Goal: Transaction & Acquisition: Download file/media

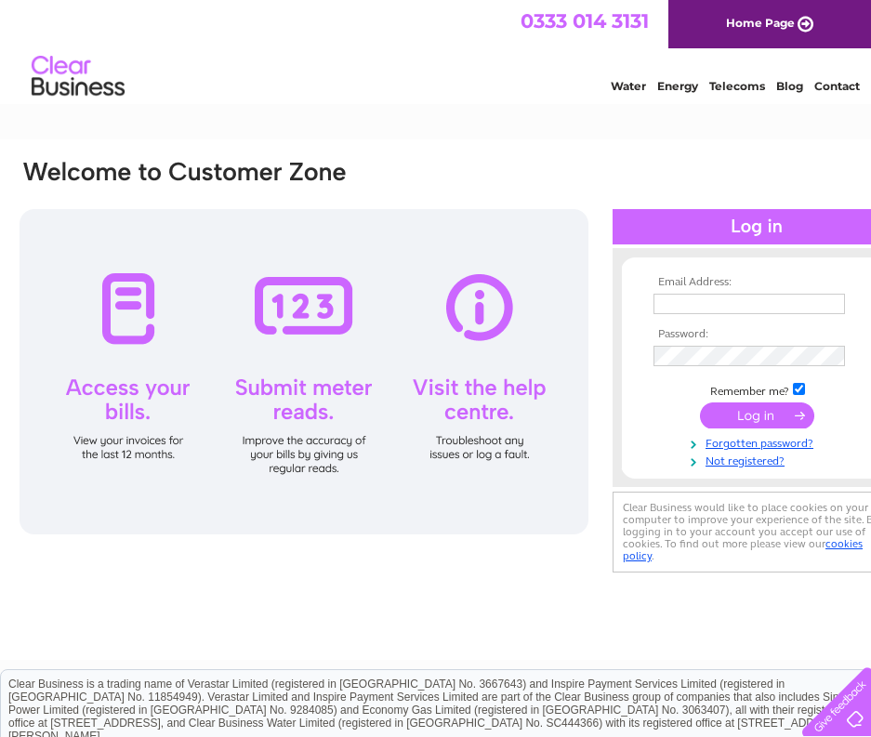
click at [675, 307] on input "text" at bounding box center [748, 304] width 191 height 20
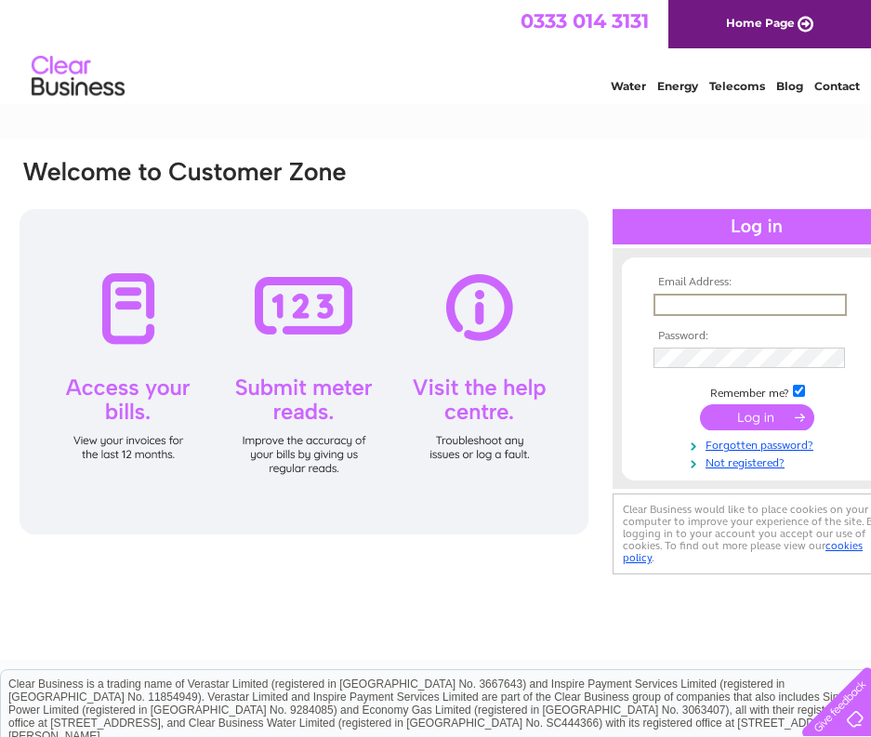
type input "[PERSON_NAME][EMAIL_ADDRESS][DOMAIN_NAME]"
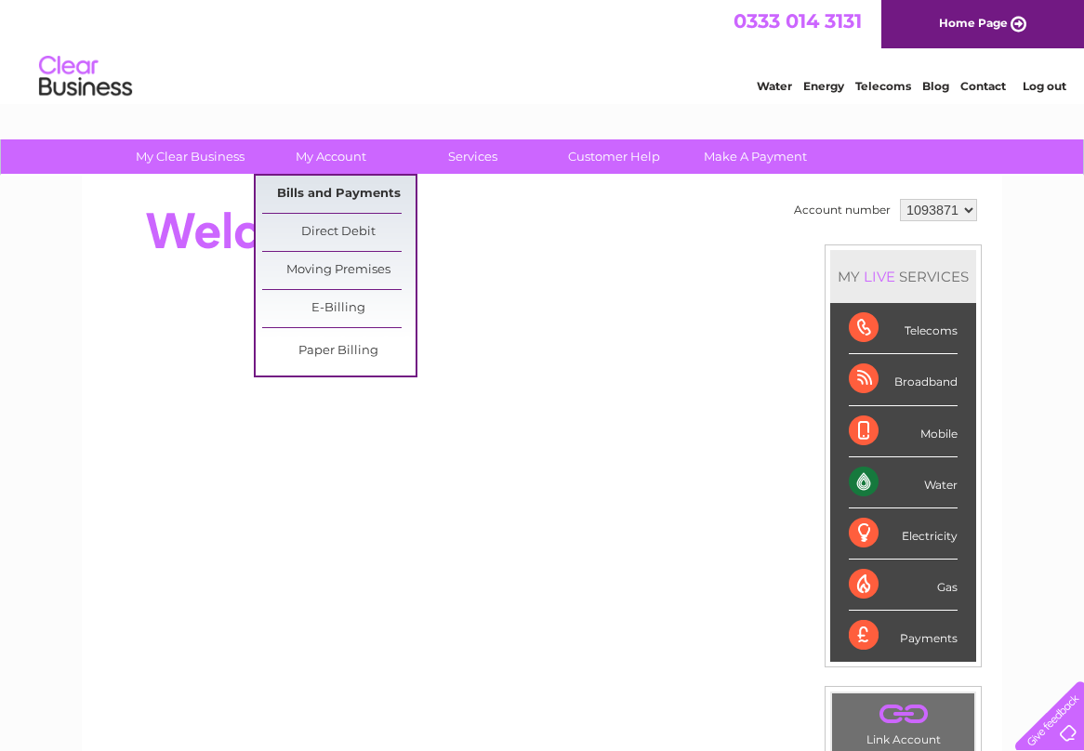
click at [349, 195] on link "Bills and Payments" at bounding box center [338, 194] width 153 height 37
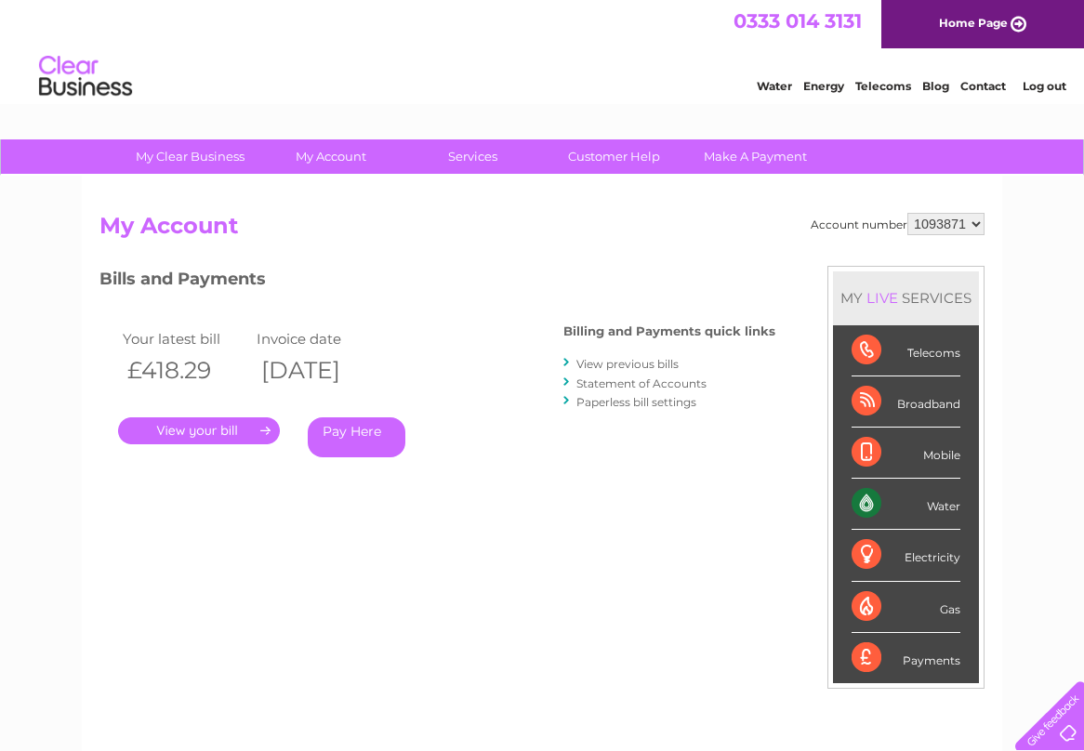
click at [653, 370] on link "View previous bills" at bounding box center [627, 364] width 102 height 14
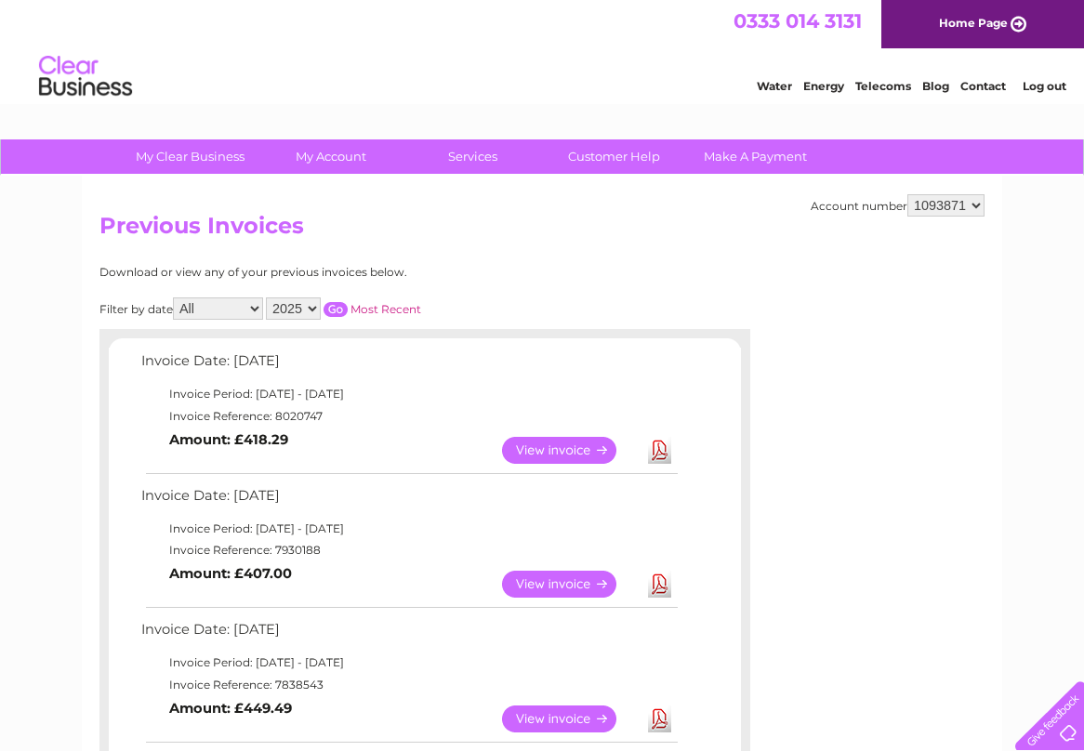
scroll to position [93, 0]
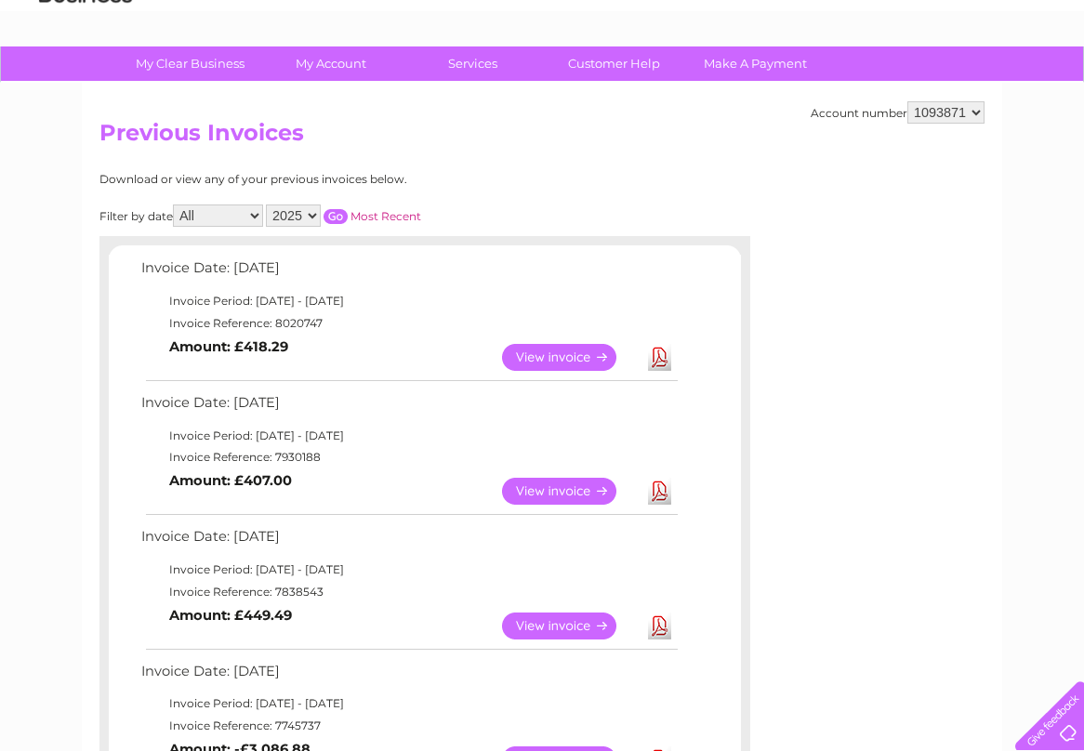
click at [657, 360] on link "Download" at bounding box center [659, 357] width 23 height 27
click at [666, 358] on link "Download" at bounding box center [659, 357] width 23 height 27
